Goal: Task Accomplishment & Management: Manage account settings

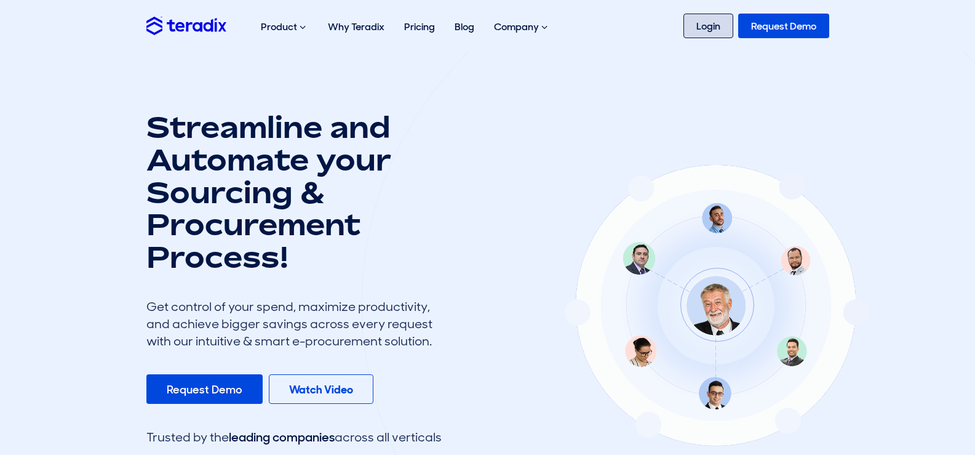
click at [703, 23] on link "Login" at bounding box center [708, 26] width 50 height 25
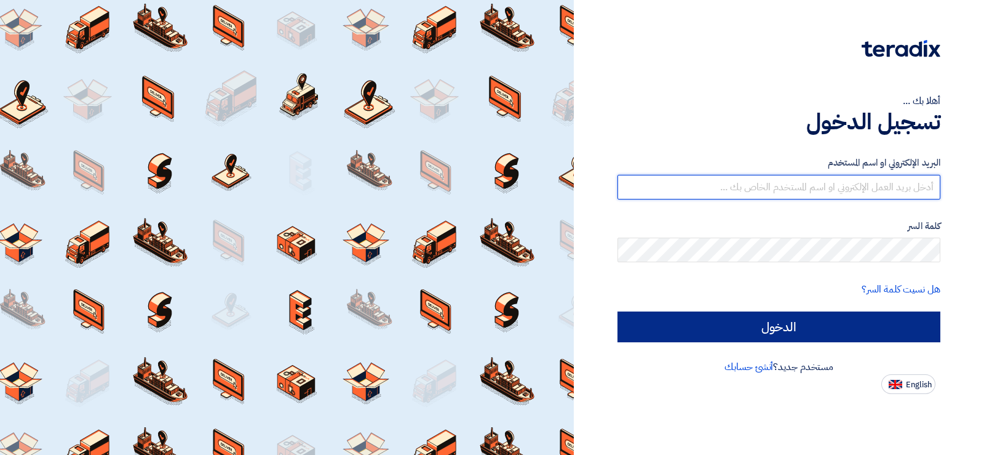
type input "[EMAIL_ADDRESS][DOMAIN_NAME]"
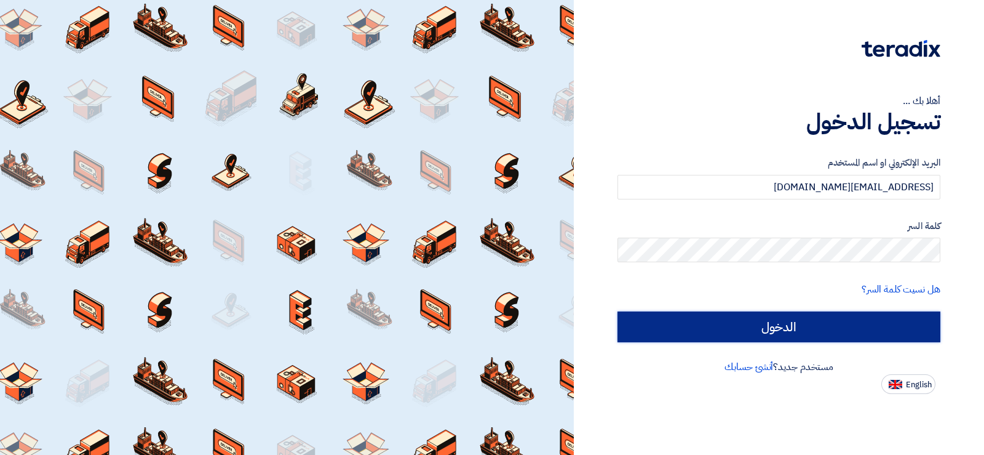
click at [815, 321] on input "الدخول" at bounding box center [779, 326] width 323 height 31
